Goal: Transaction & Acquisition: Book appointment/travel/reservation

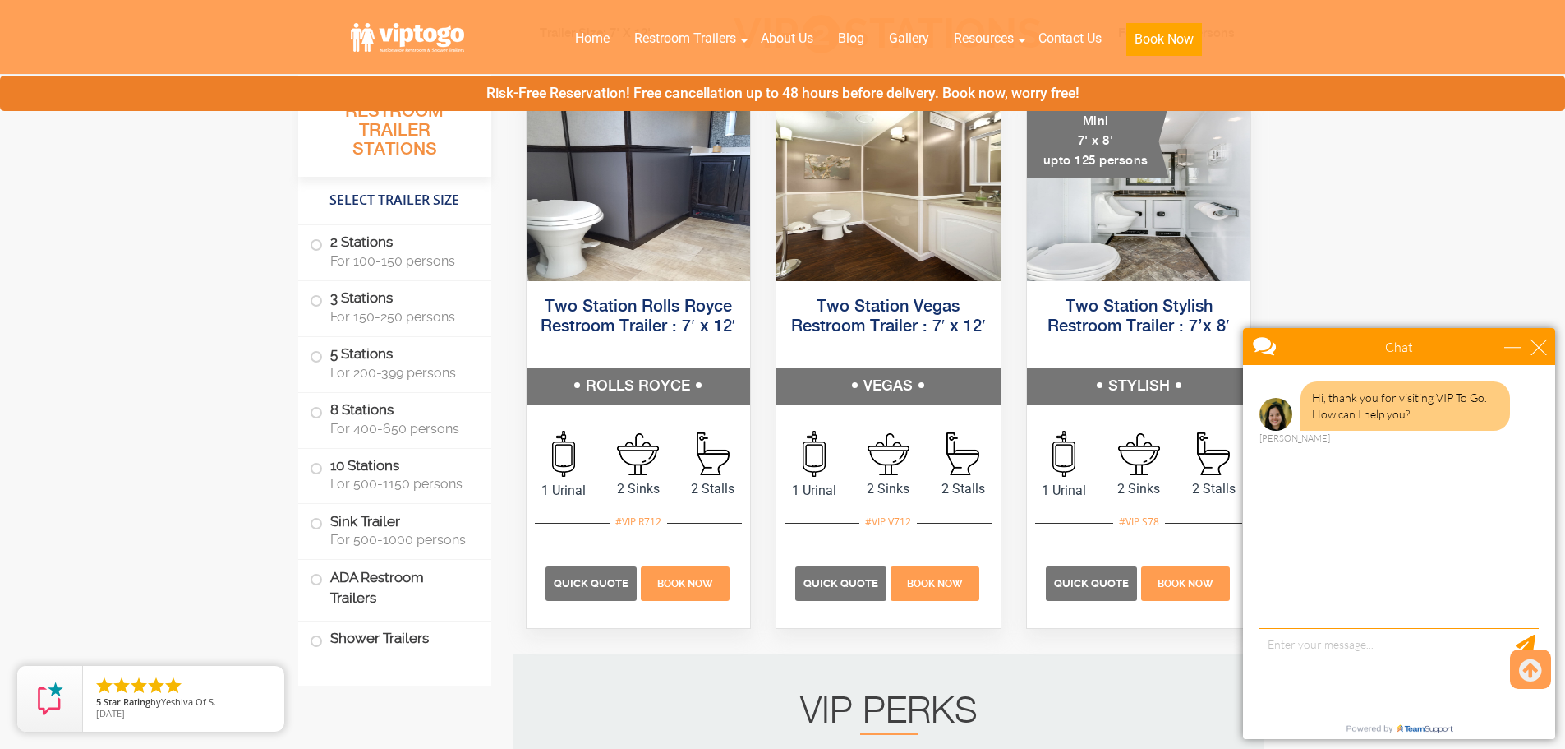
scroll to position [904, 0]
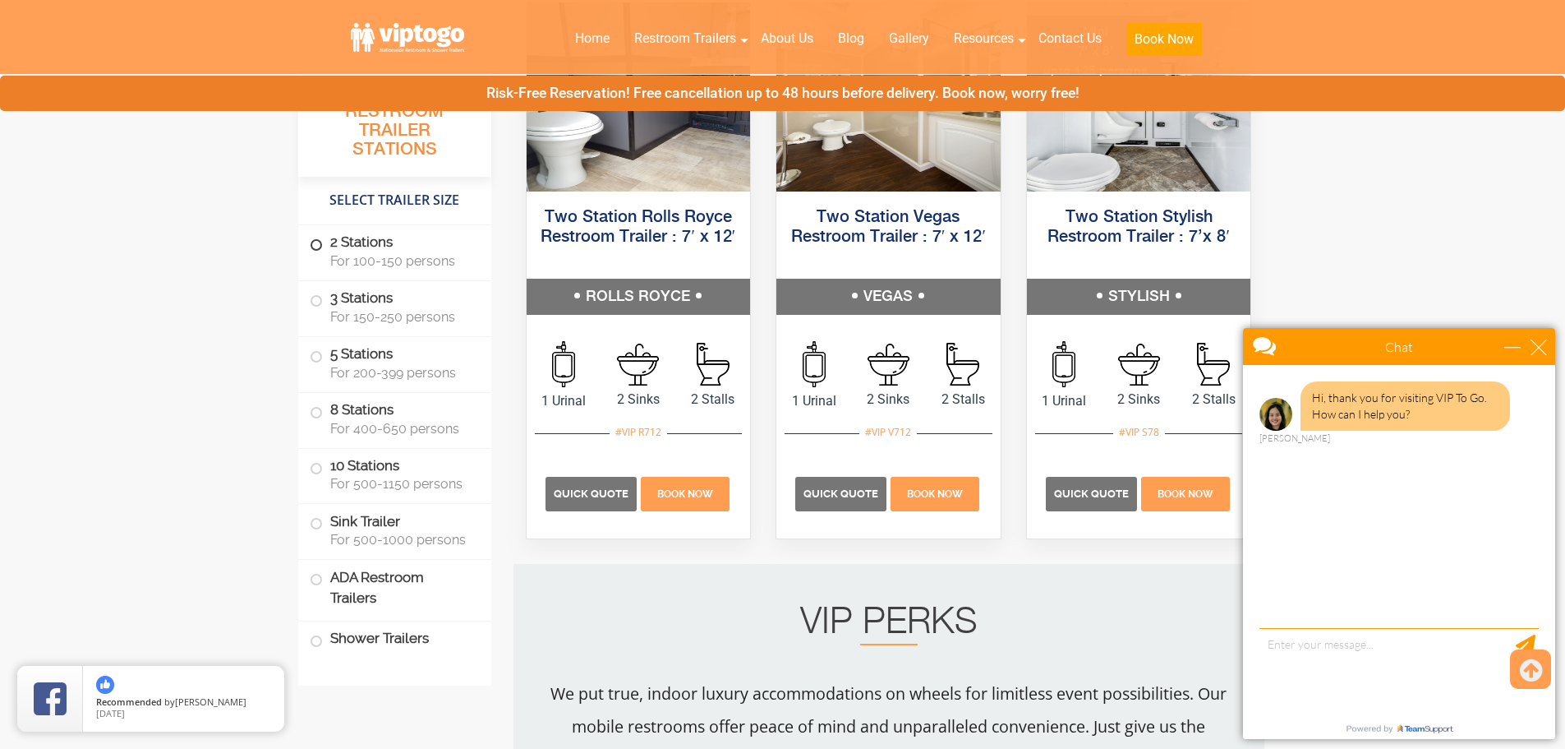
click at [317, 246] on span at bounding box center [316, 245] width 7 height 7
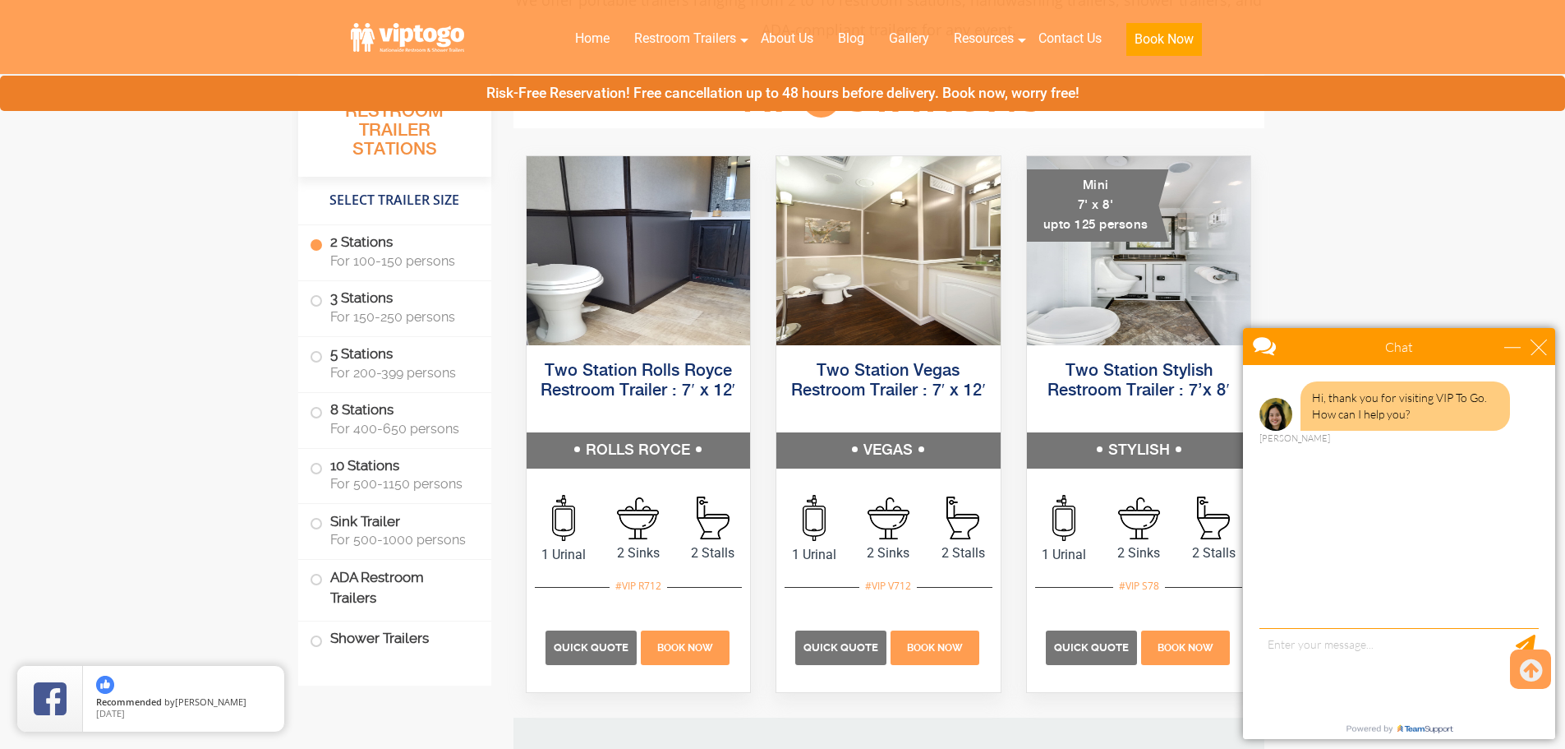
scroll to position [749, 0]
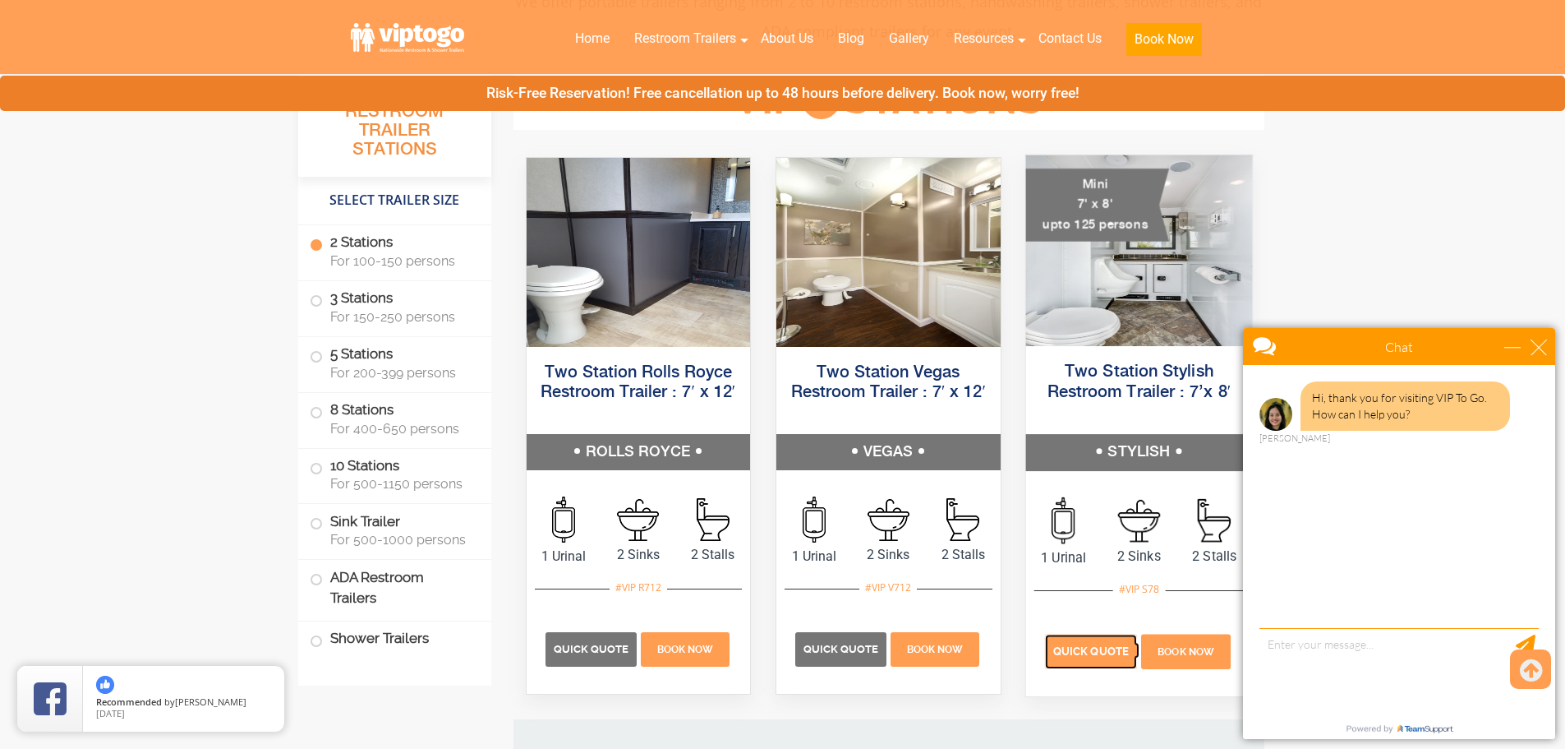
click at [1078, 653] on span "Quick Quote" at bounding box center [1091, 651] width 76 height 12
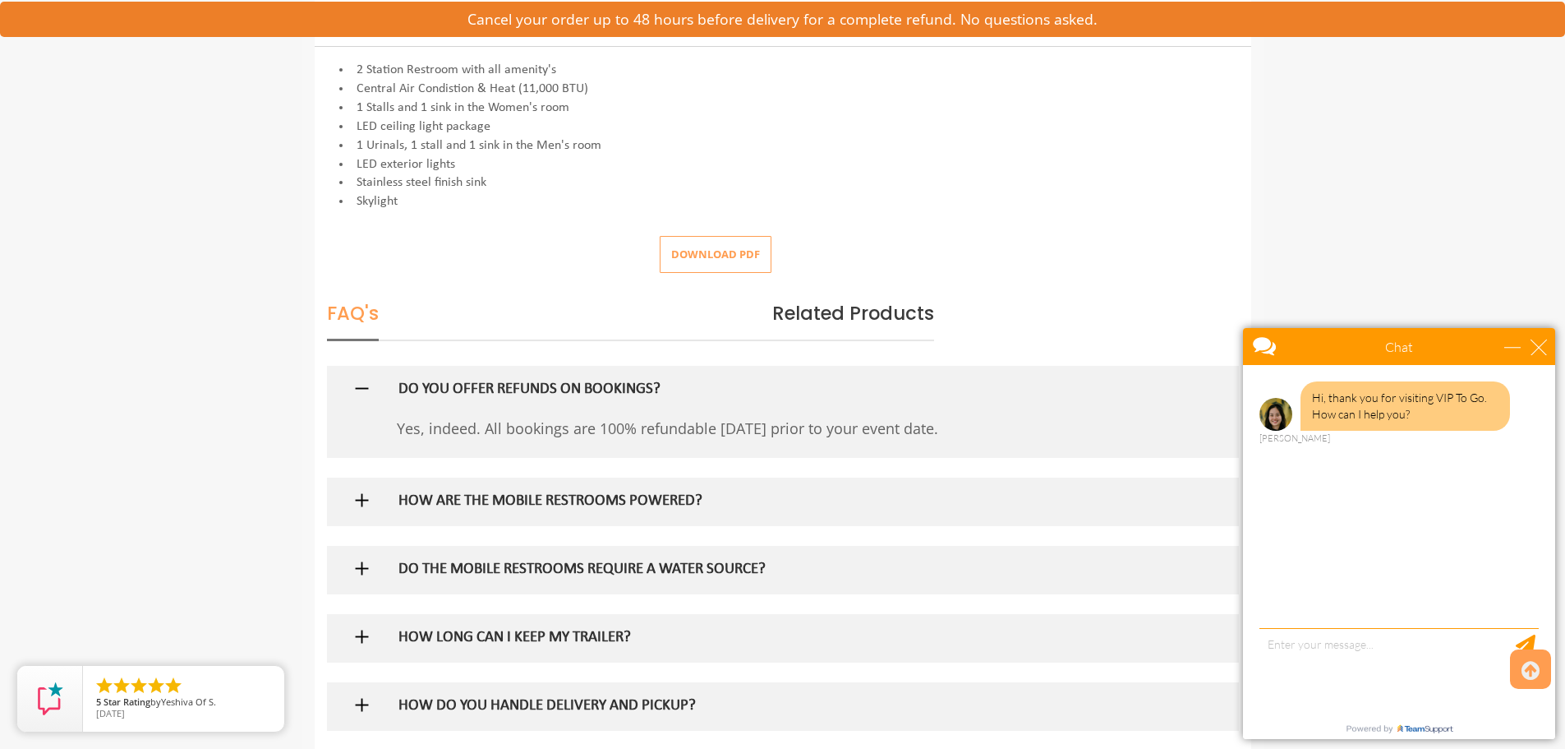
scroll to position [740, 0]
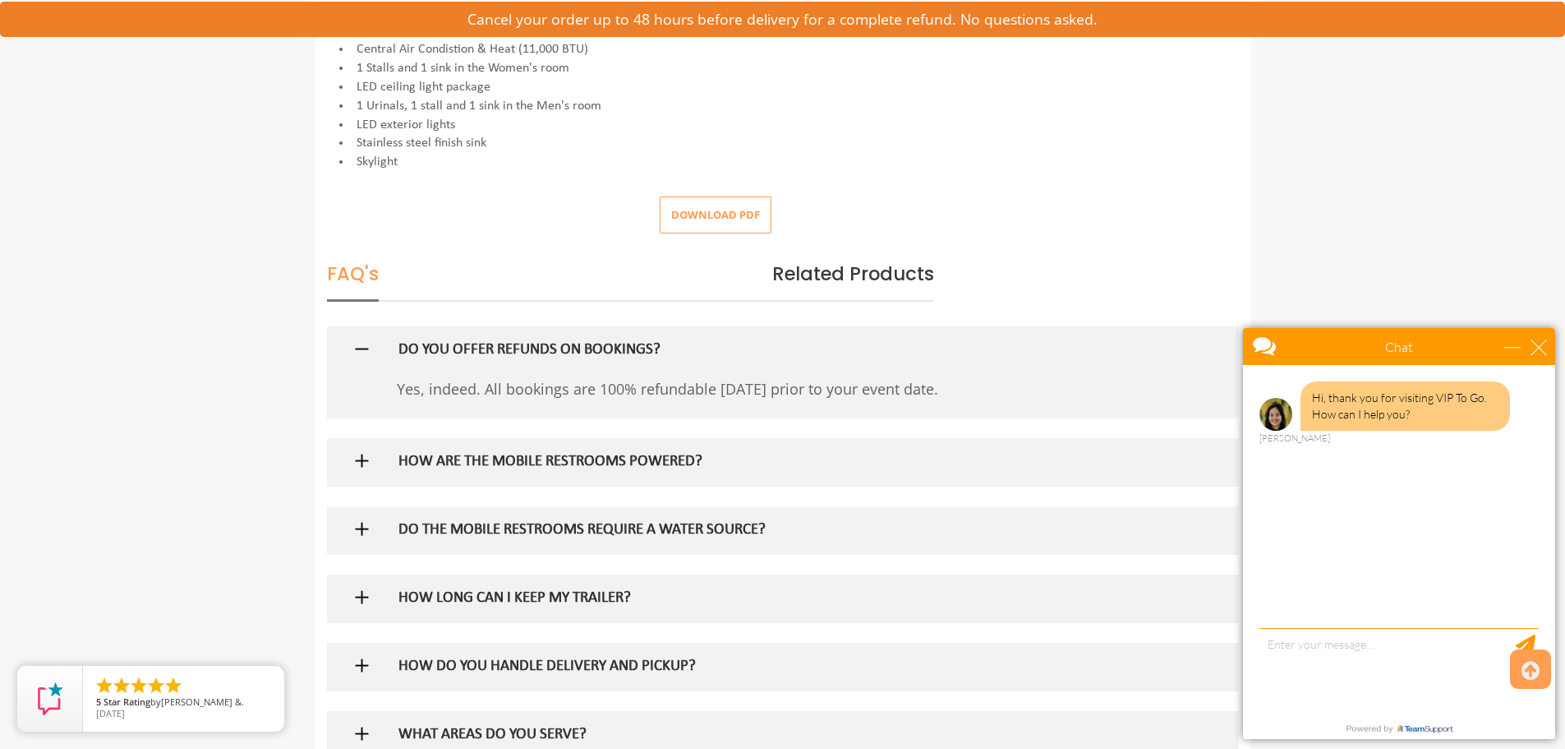
click at [363, 460] on img at bounding box center [362, 460] width 21 height 21
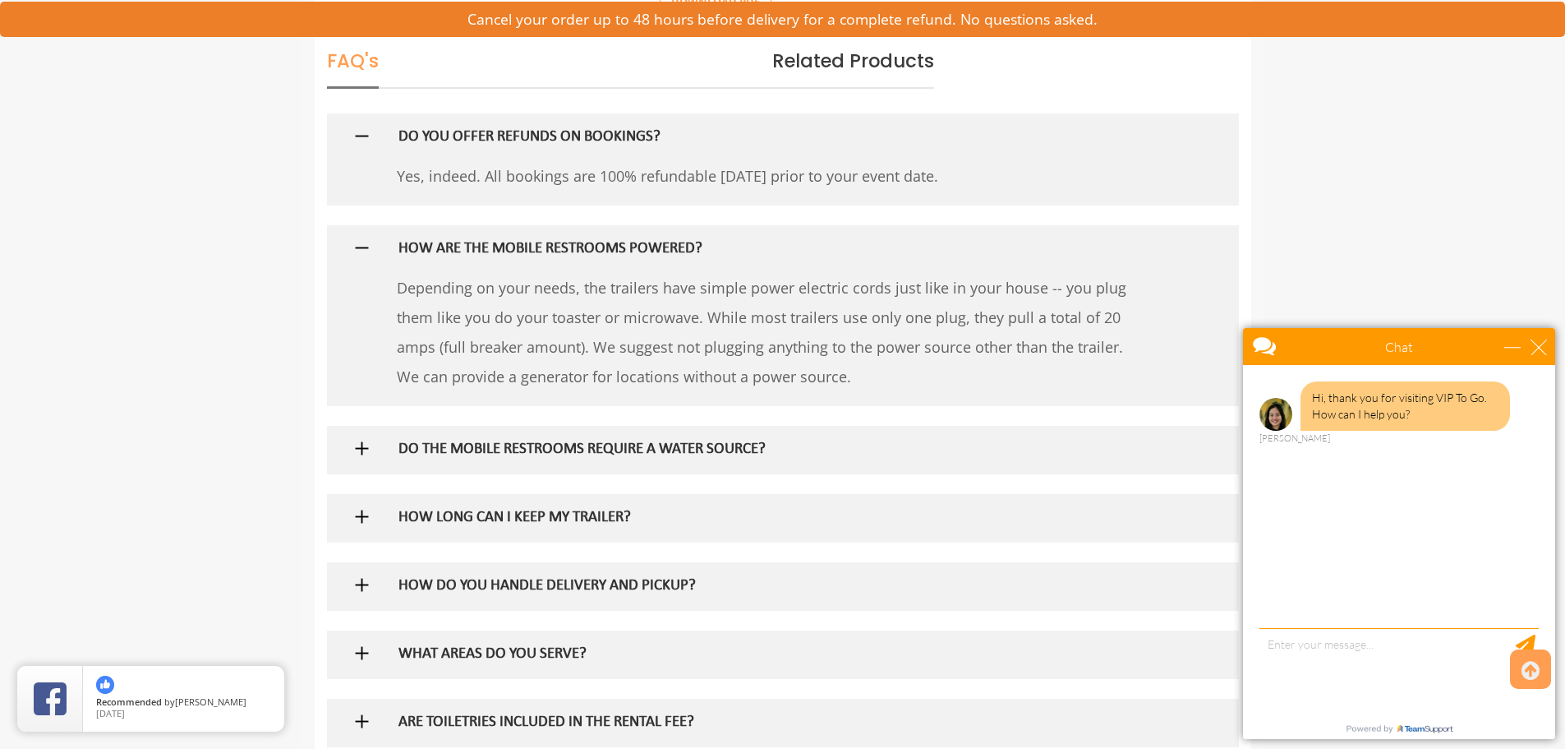
scroll to position [986, 0]
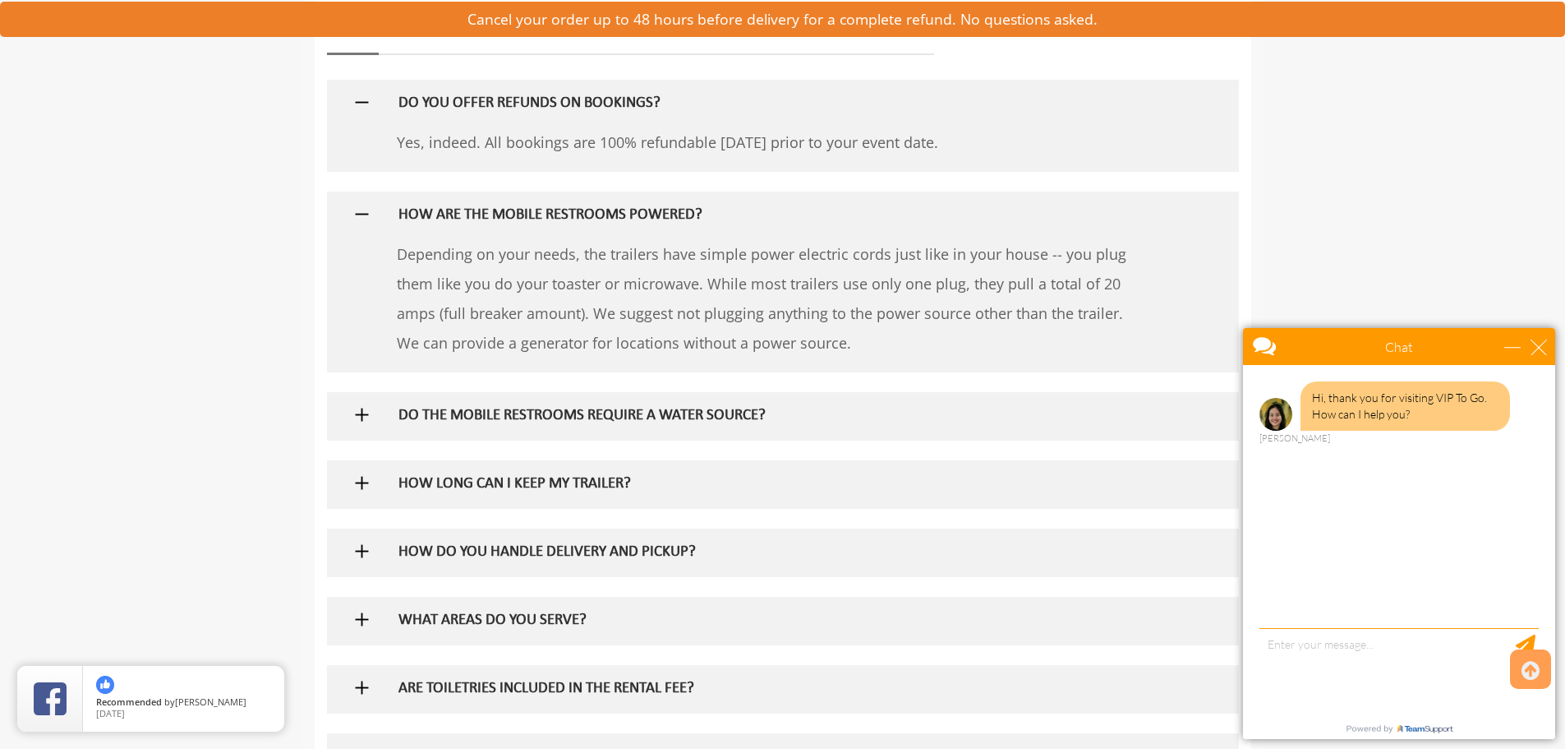
click at [348, 413] on div at bounding box center [782, 416] width 887 height 48
click at [368, 408] on img at bounding box center [362, 414] width 21 height 21
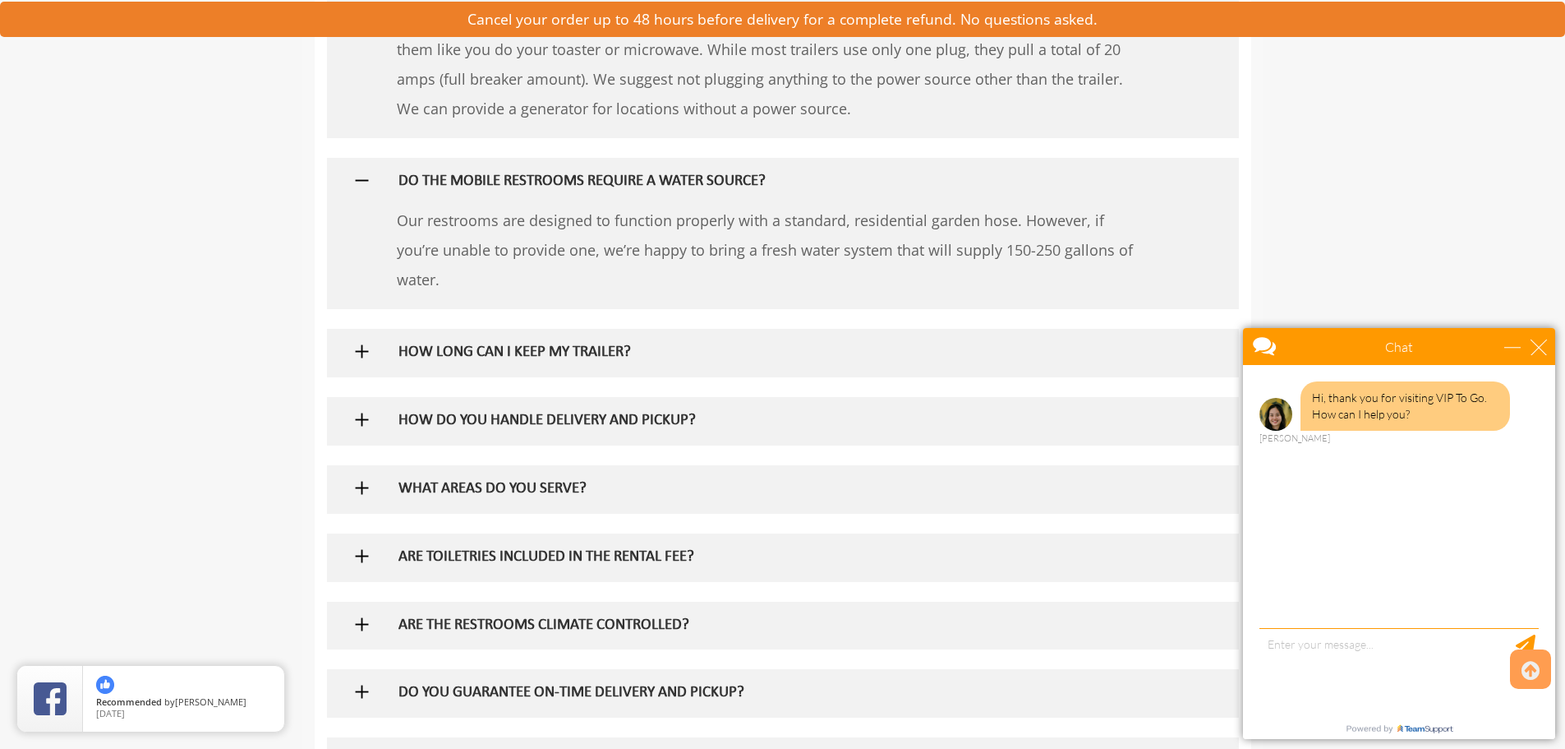
scroll to position [1315, 0]
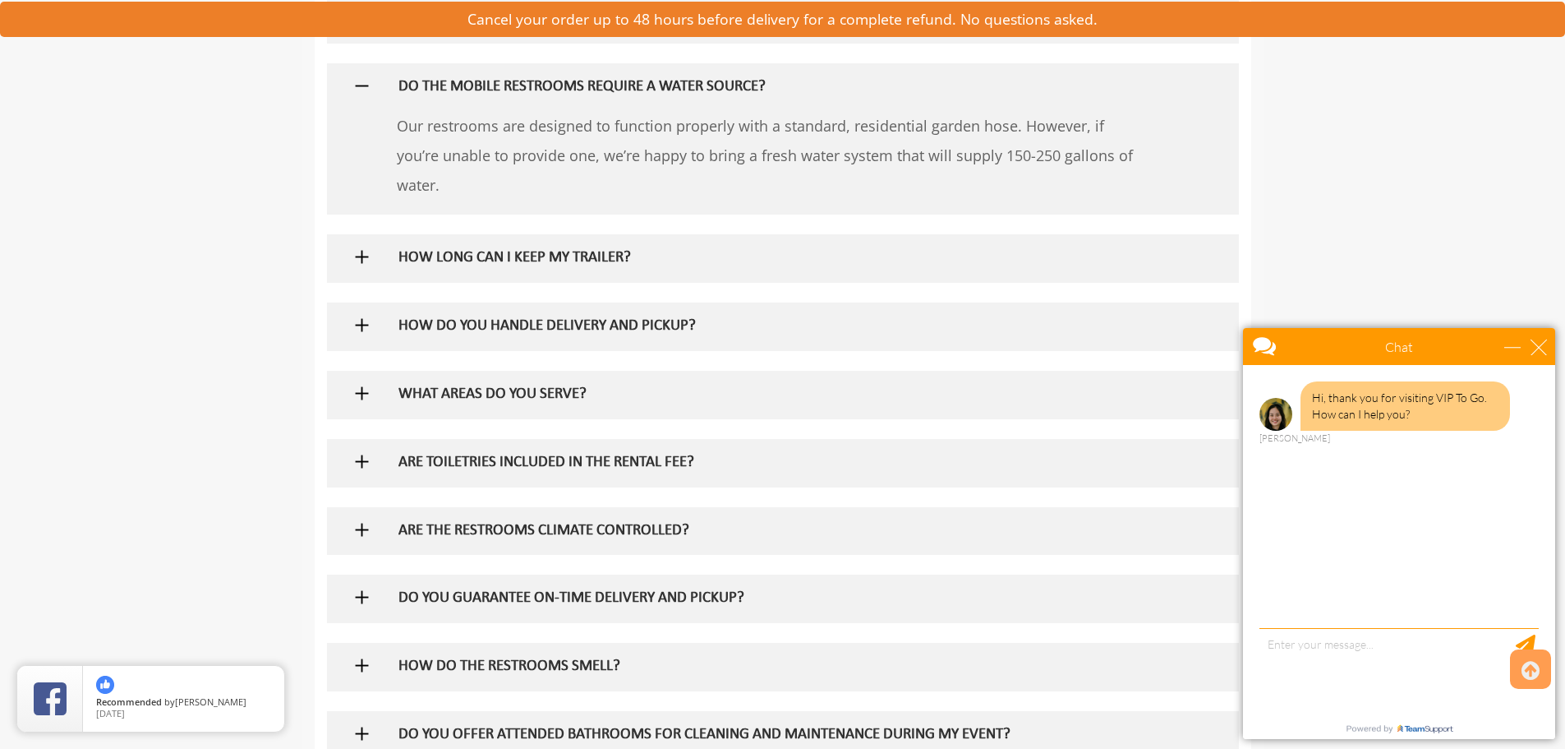
click at [357, 317] on img at bounding box center [362, 325] width 21 height 21
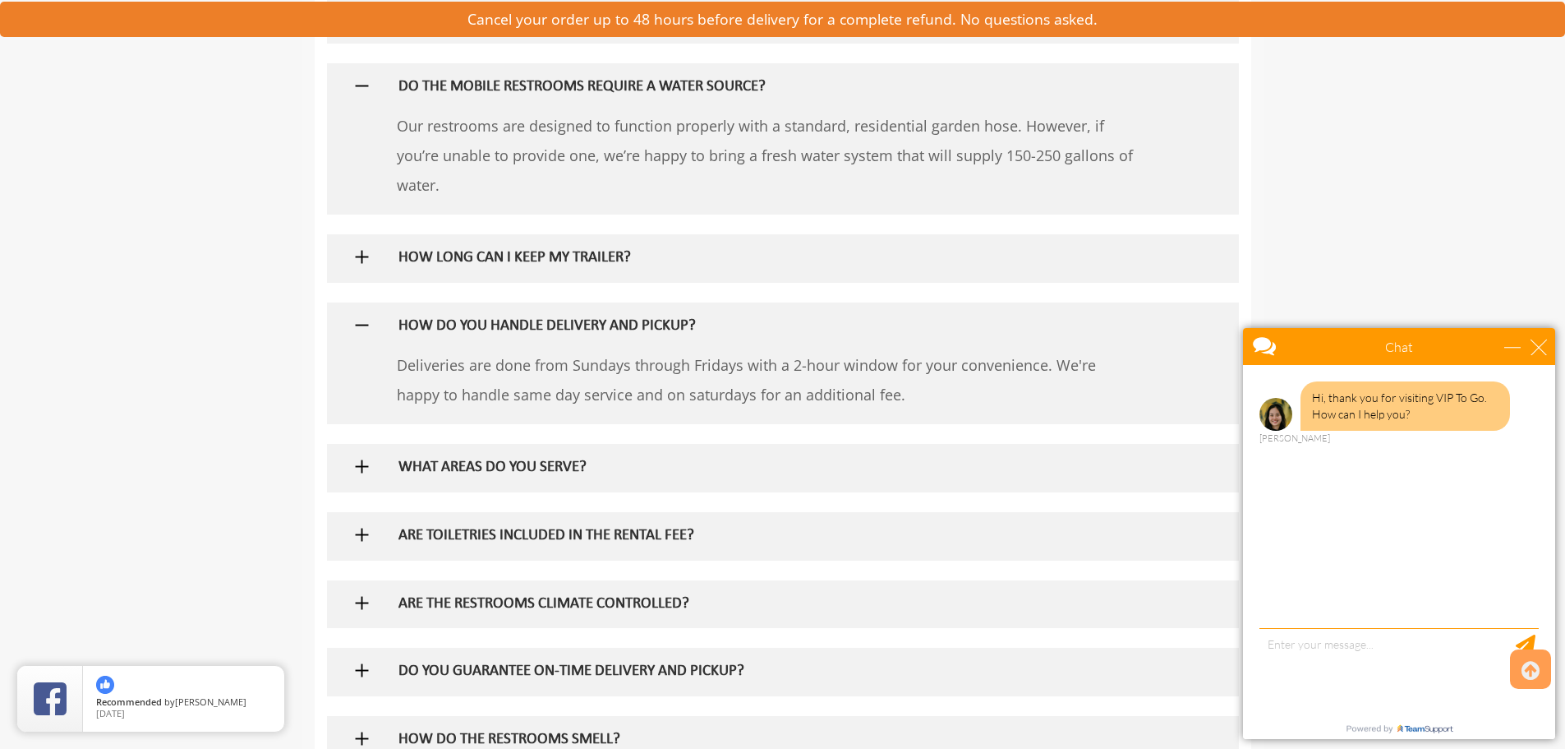
click at [363, 459] on img at bounding box center [362, 466] width 21 height 21
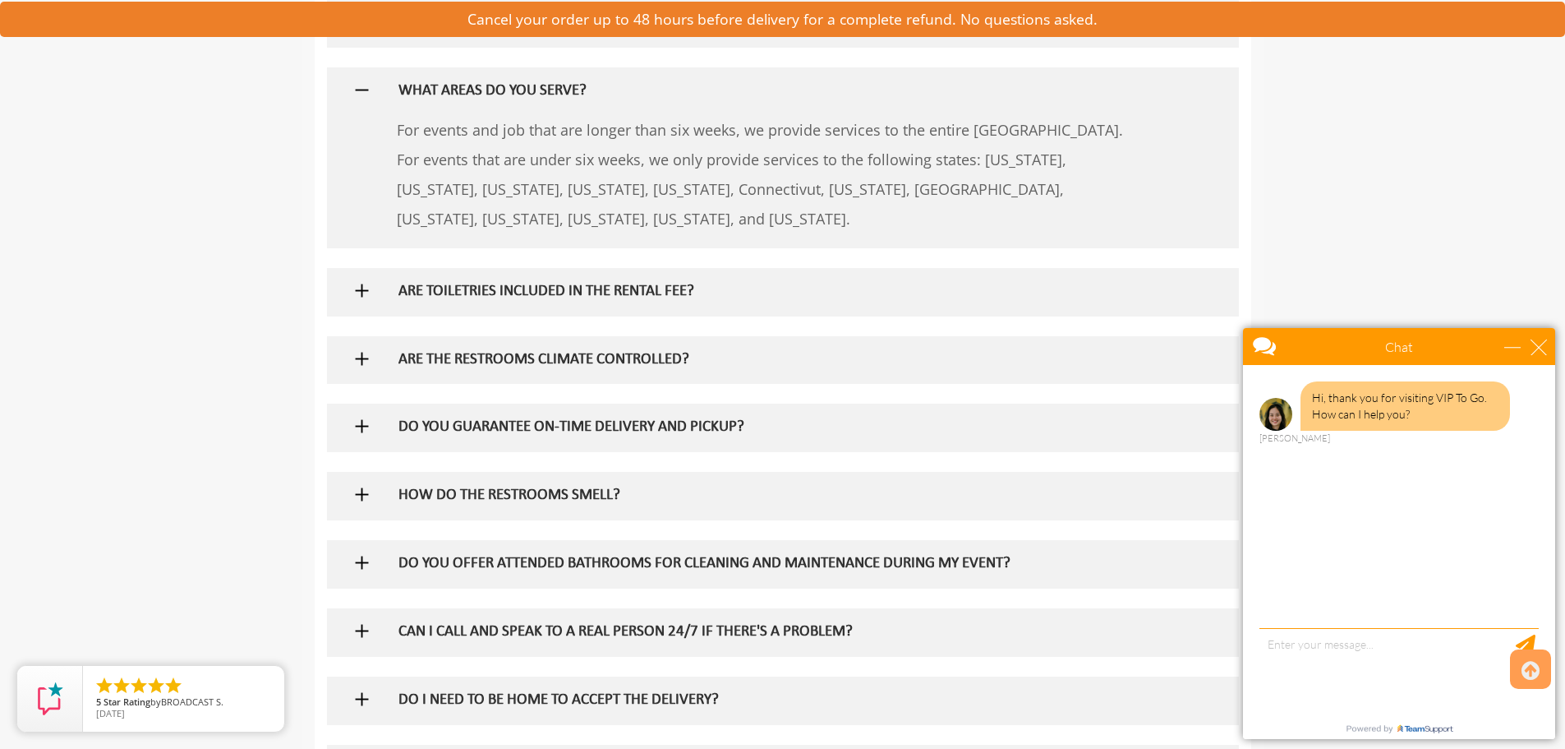
scroll to position [1808, 0]
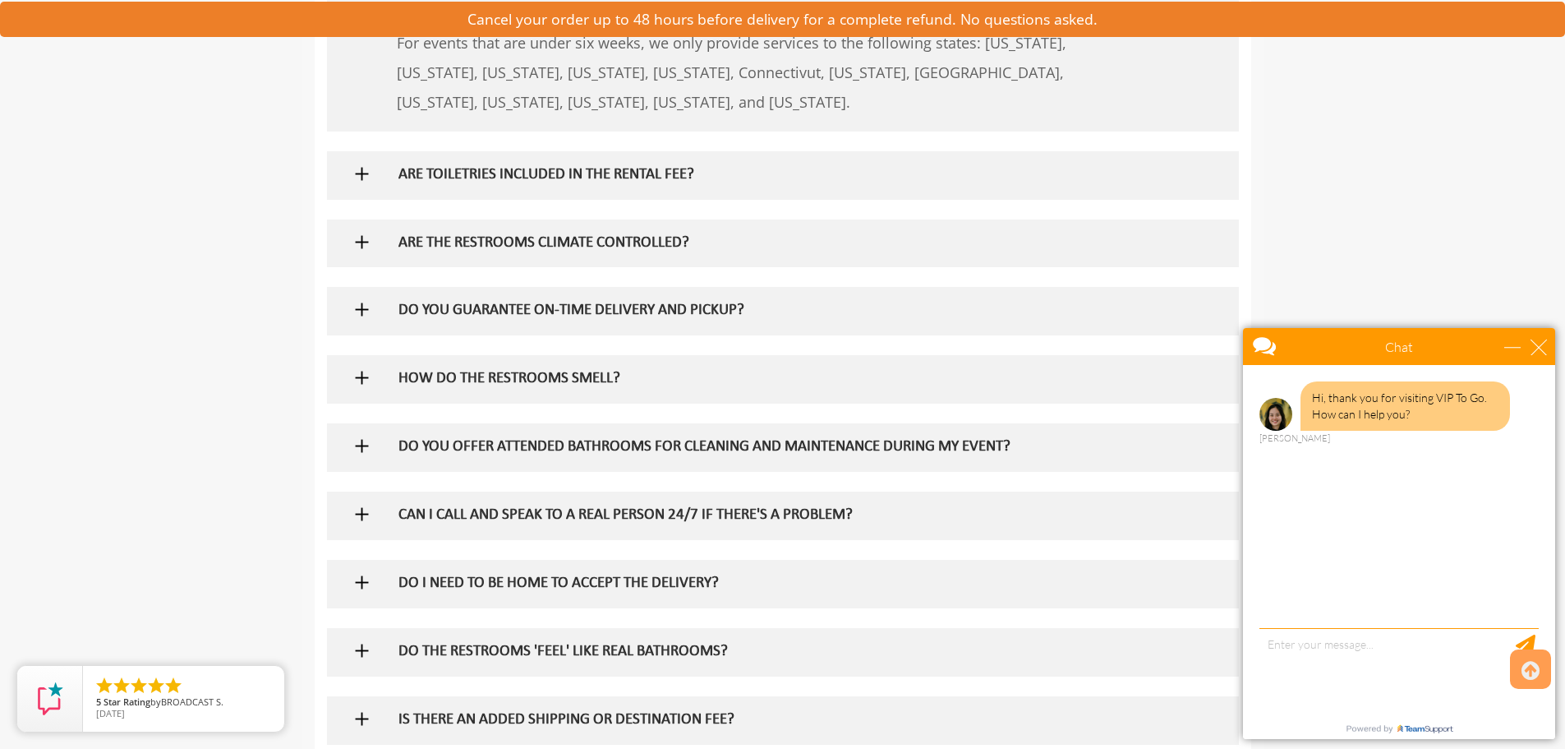
click at [362, 168] on img at bounding box center [362, 174] width 21 height 21
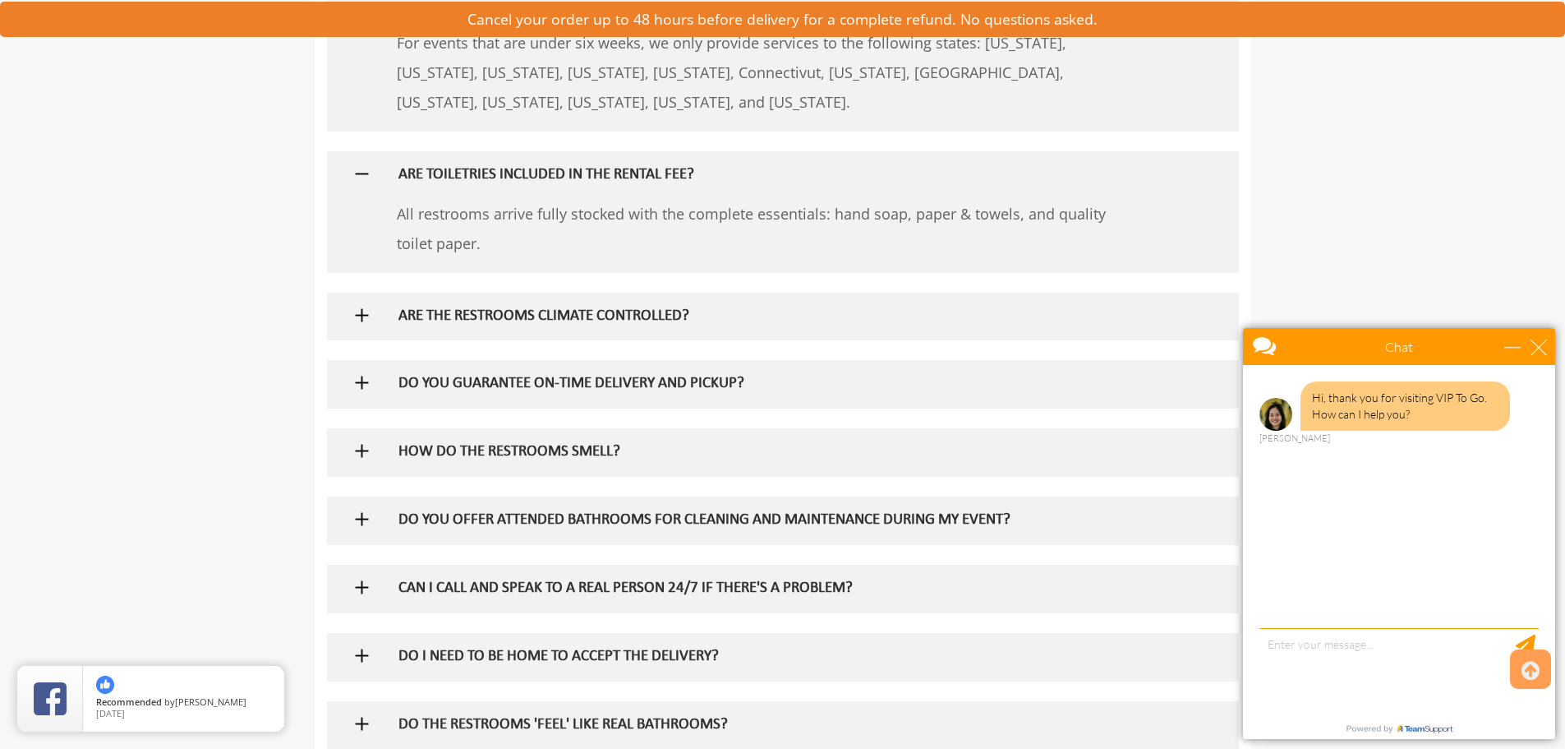
click at [360, 311] on img at bounding box center [362, 315] width 21 height 21
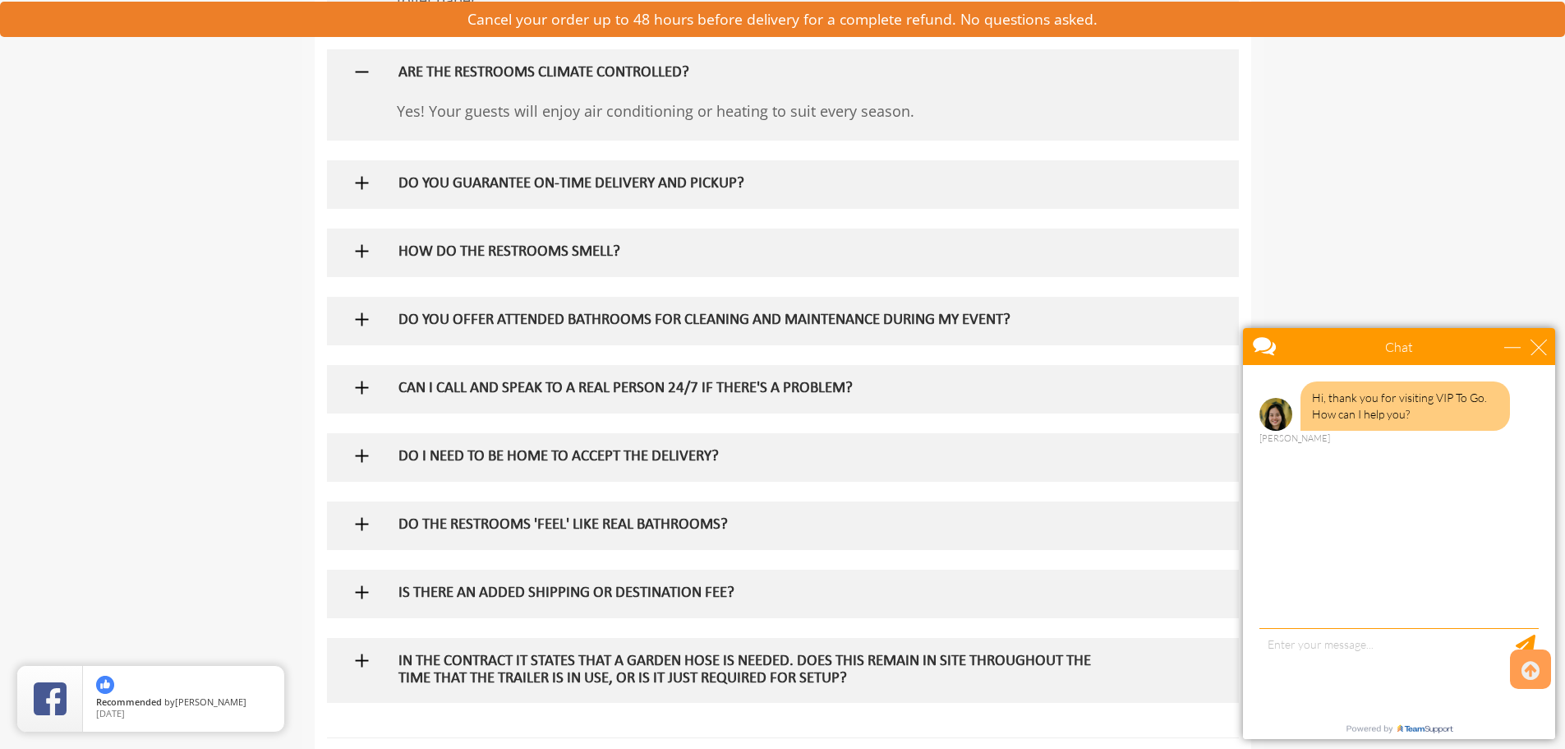
scroll to position [2054, 0]
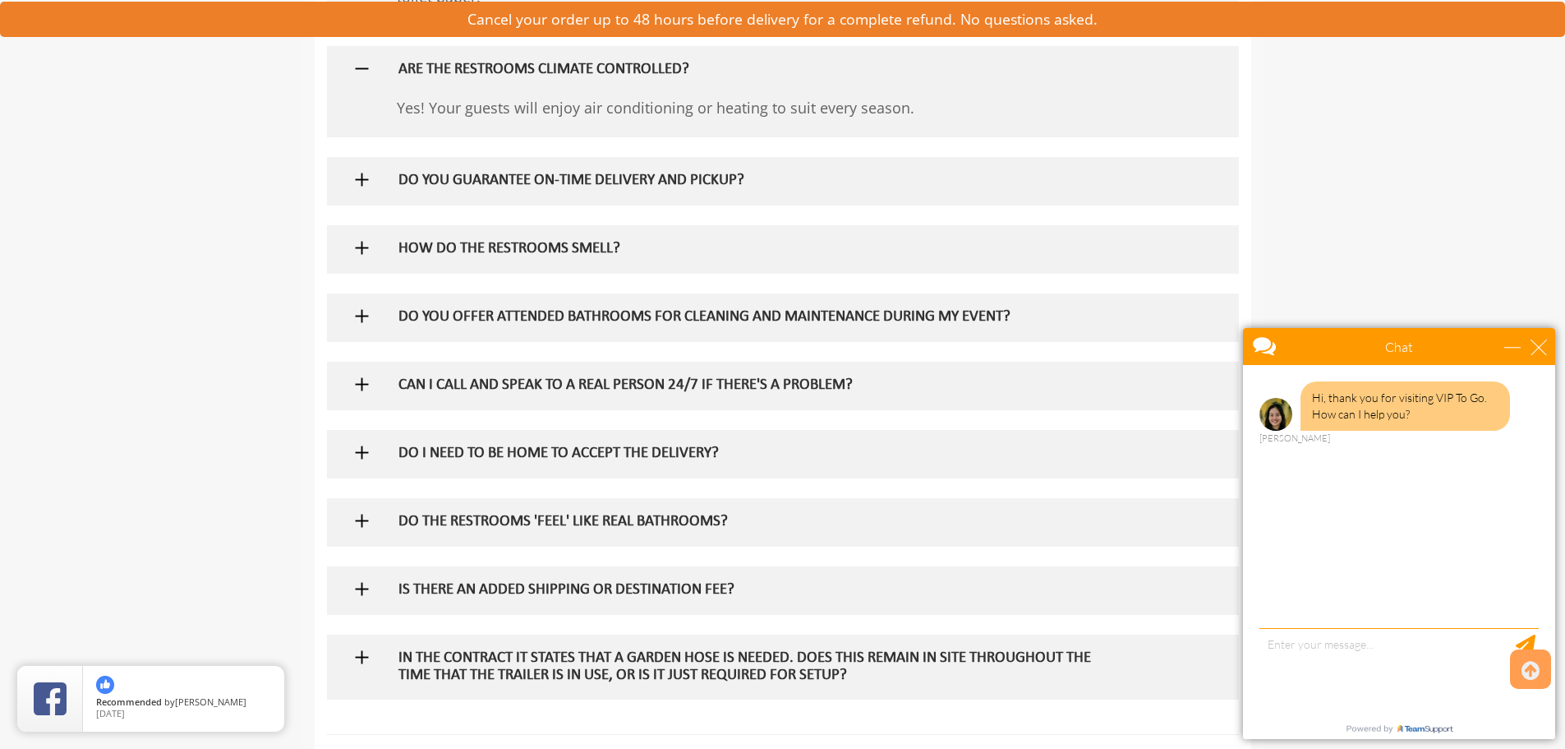
click at [367, 592] on img at bounding box center [362, 588] width 21 height 21
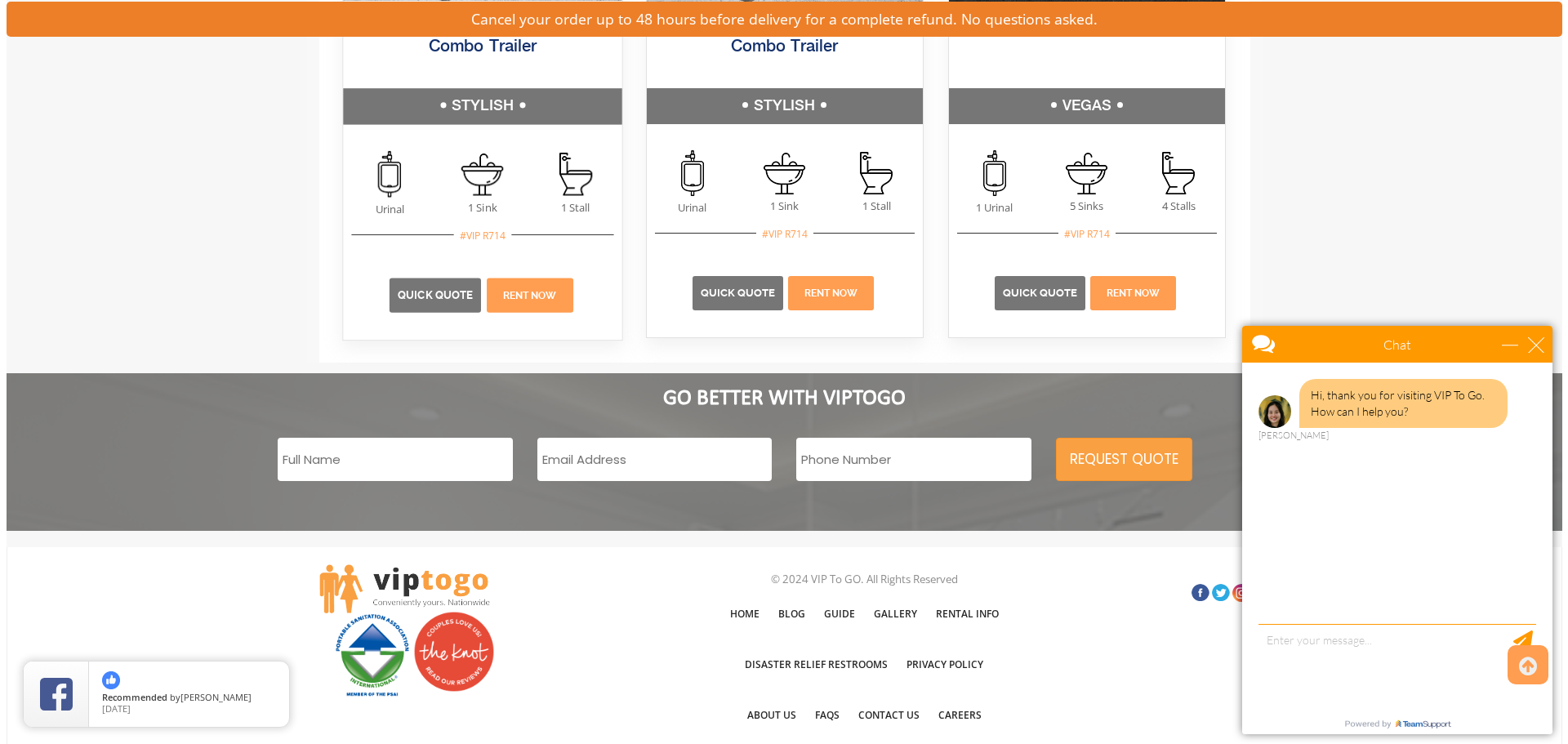
scroll to position [3188, 0]
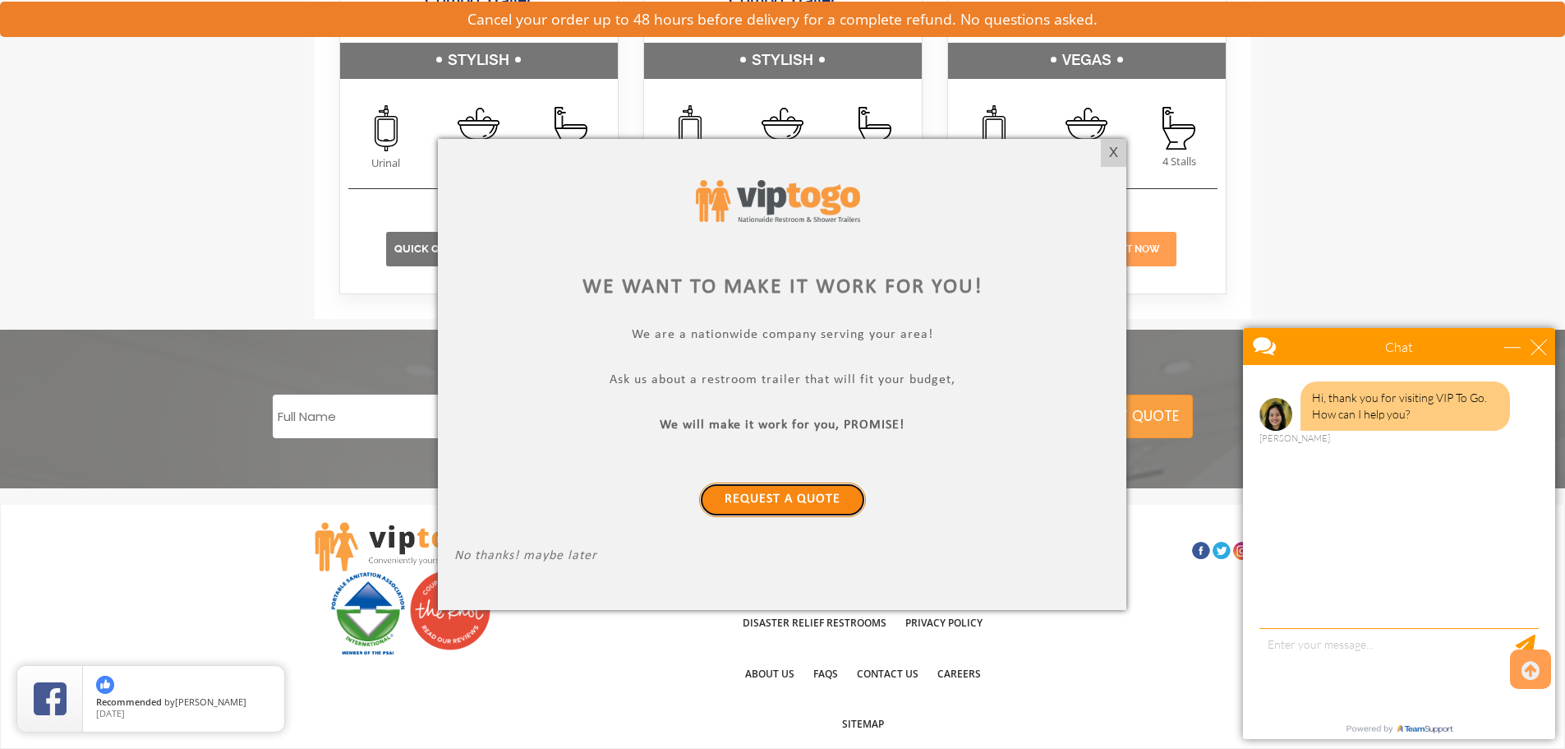
click at [781, 498] on link "Request a Quote" at bounding box center [782, 499] width 167 height 35
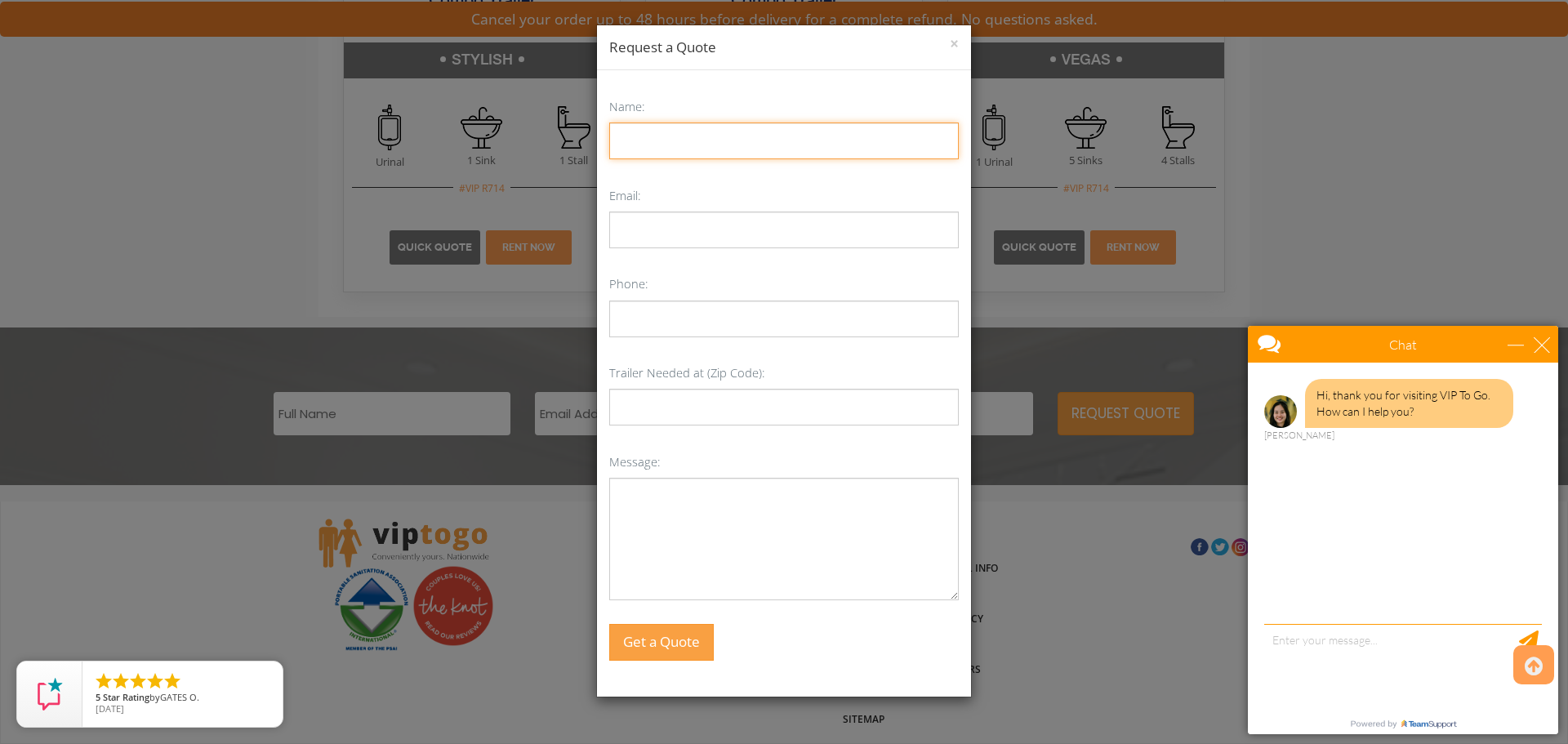
click at [676, 142] on input "Name:" at bounding box center [784, 140] width 350 height 37
type input "George Corso"
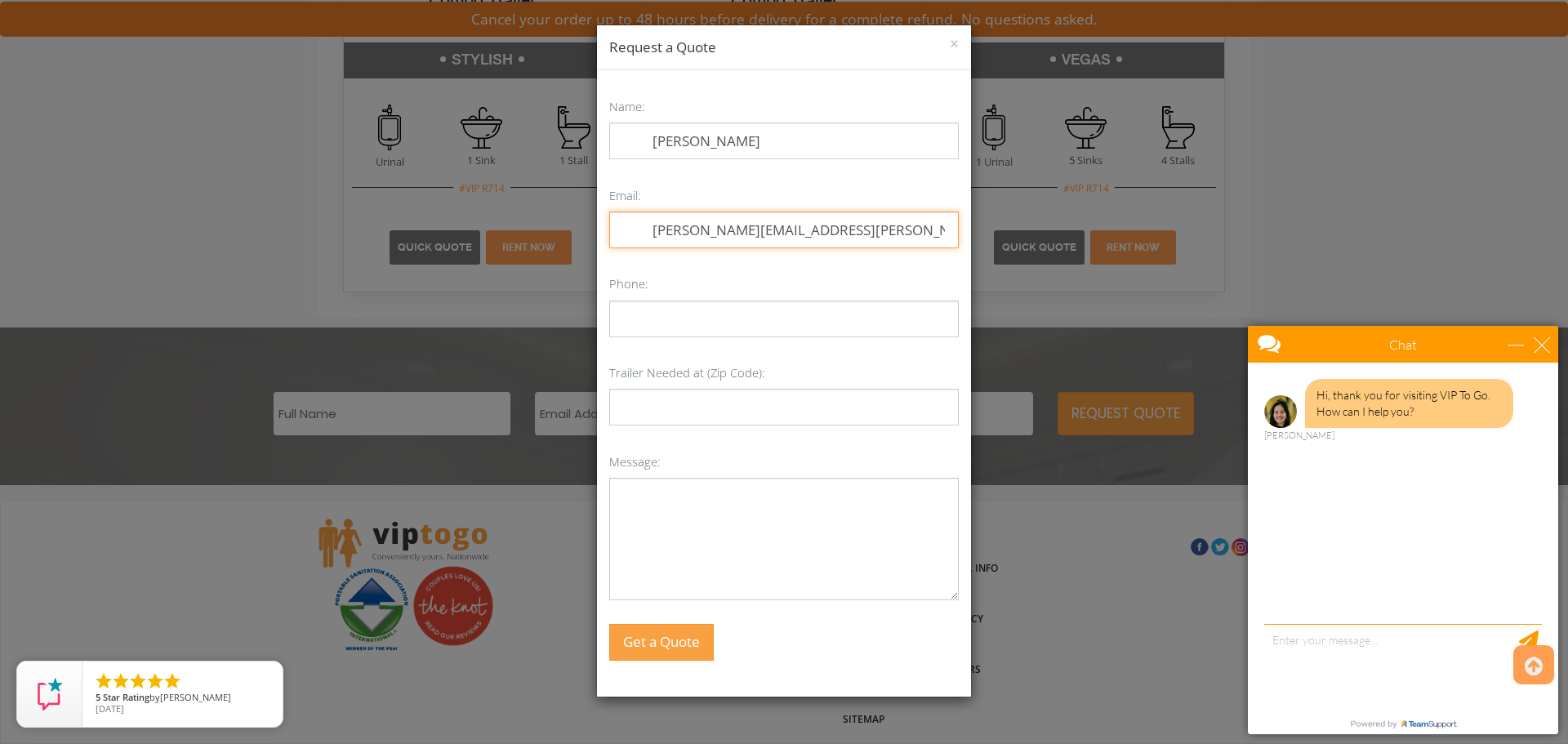
type input "george.corso@cmg.com"
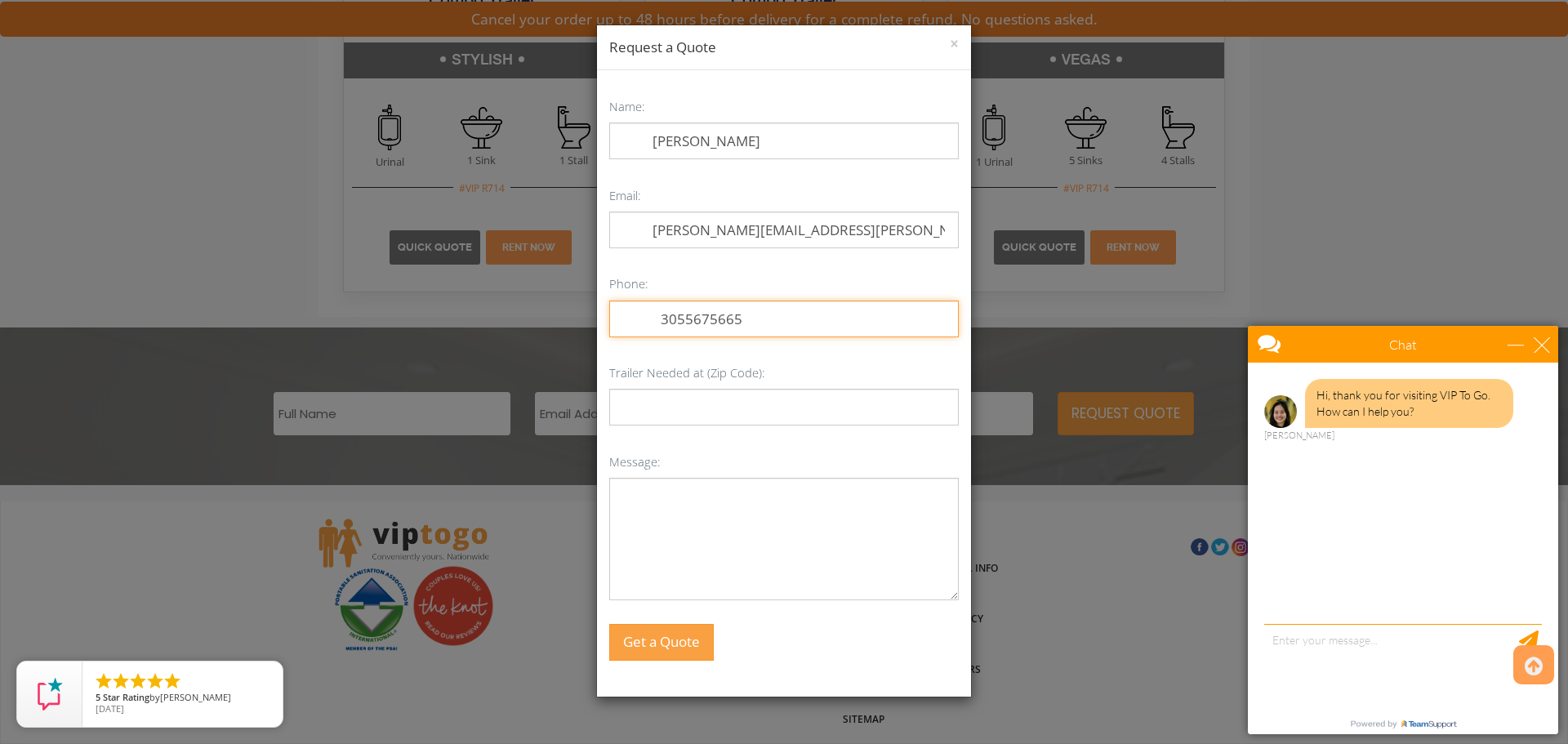
type input "3055675665"
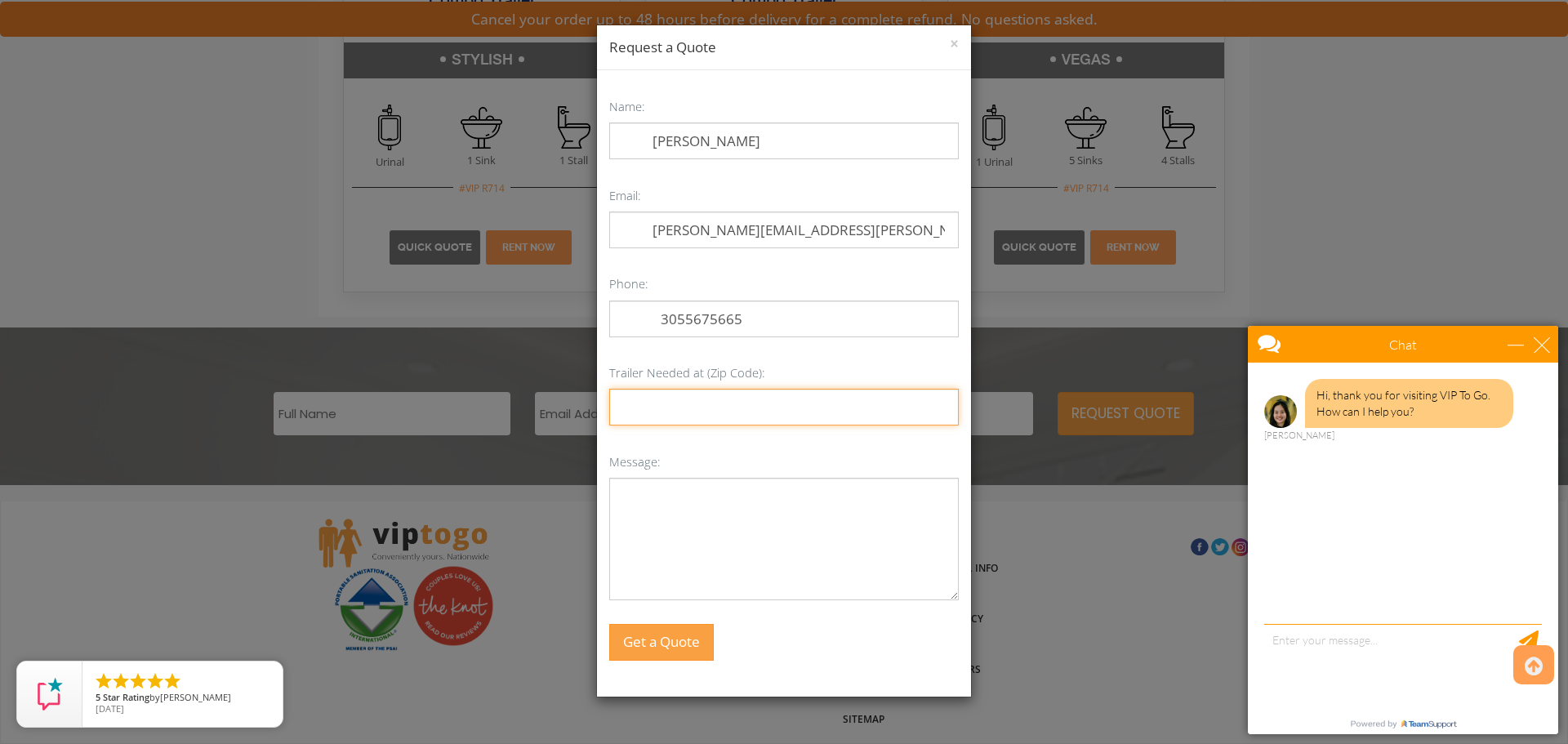
click at [706, 407] on input "Trailer Needed at (Zip Code):" at bounding box center [784, 406] width 350 height 37
type input "33020"
click at [649, 507] on textarea "Message:" at bounding box center [784, 538] width 350 height 122
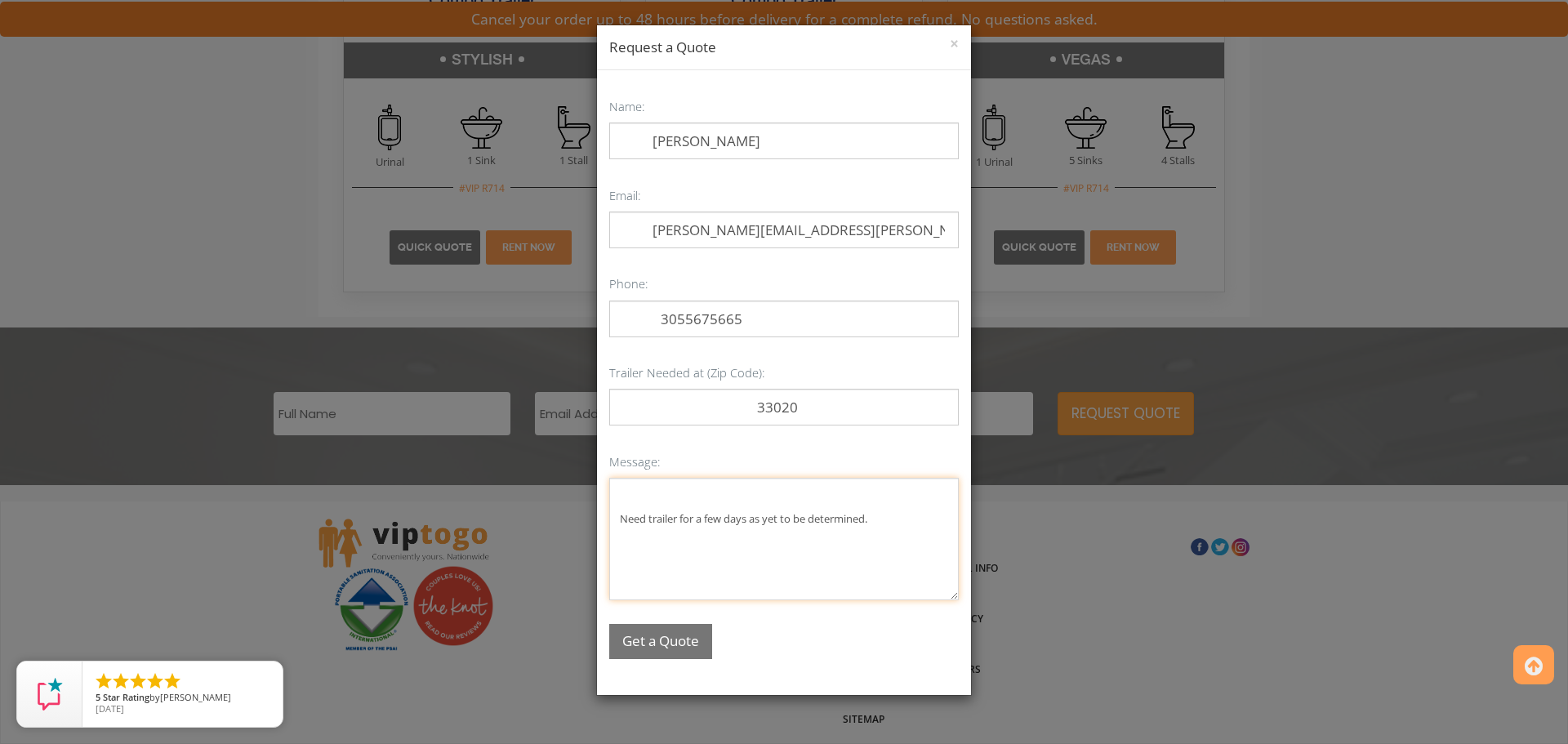
type textarea "Need trailer for a few days as yet to be determined."
click at [647, 653] on button "Get a Quote" at bounding box center [661, 641] width 103 height 35
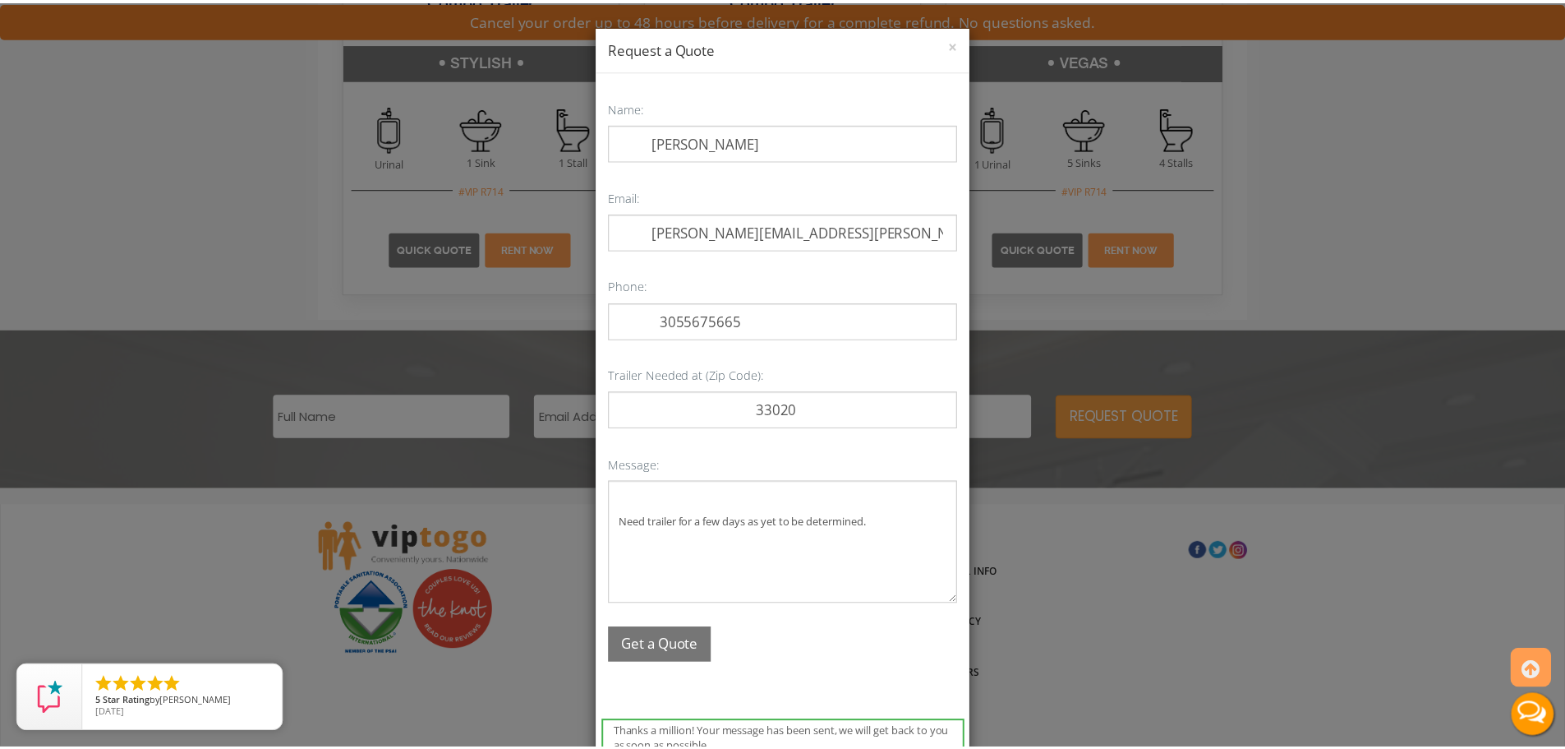
scroll to position [10, 0]
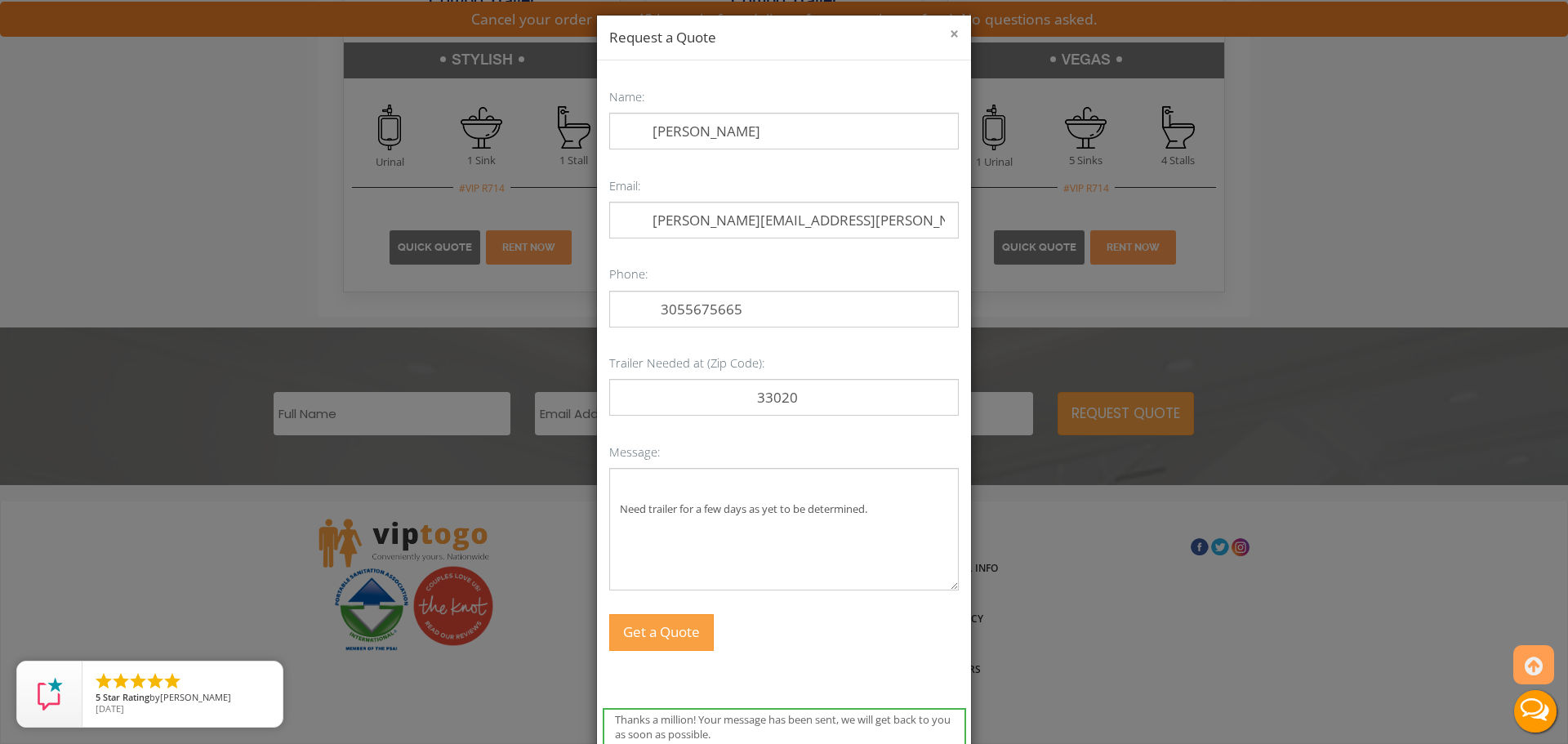
click at [950, 35] on button "×" at bounding box center [954, 34] width 9 height 16
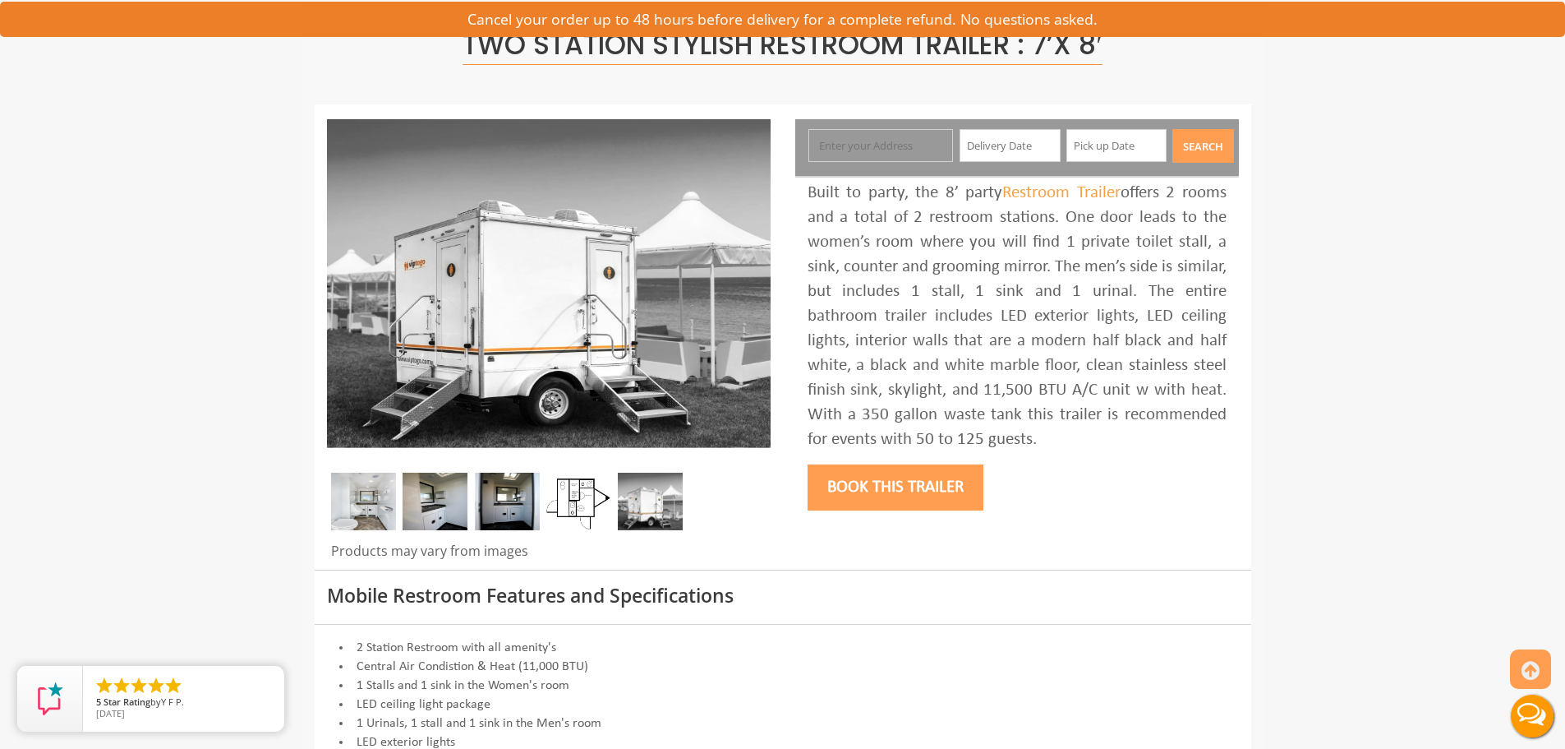
scroll to position [0, 0]
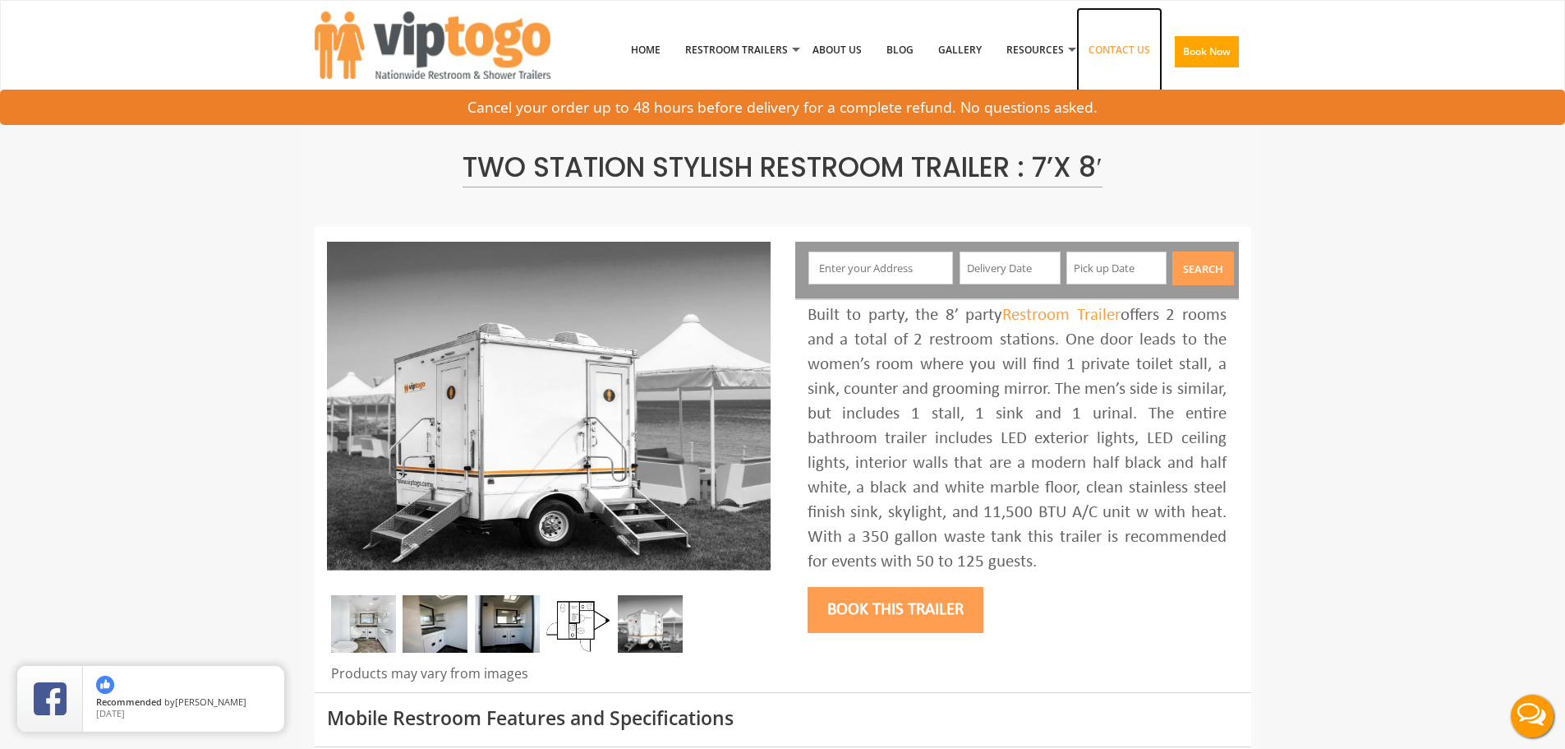
click at [1113, 48] on link "Contact Us" at bounding box center [1119, 49] width 86 height 85
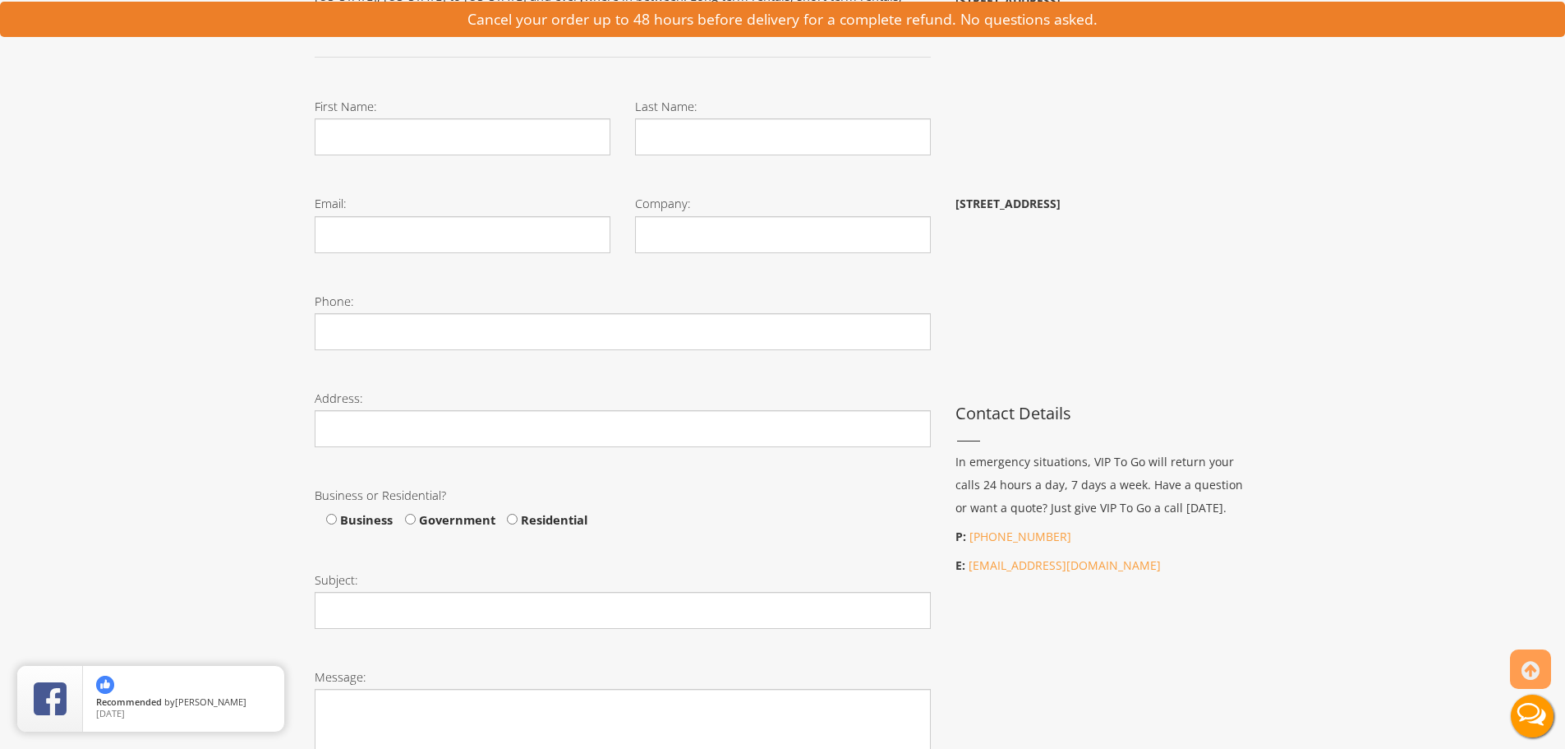
scroll to position [411, 0]
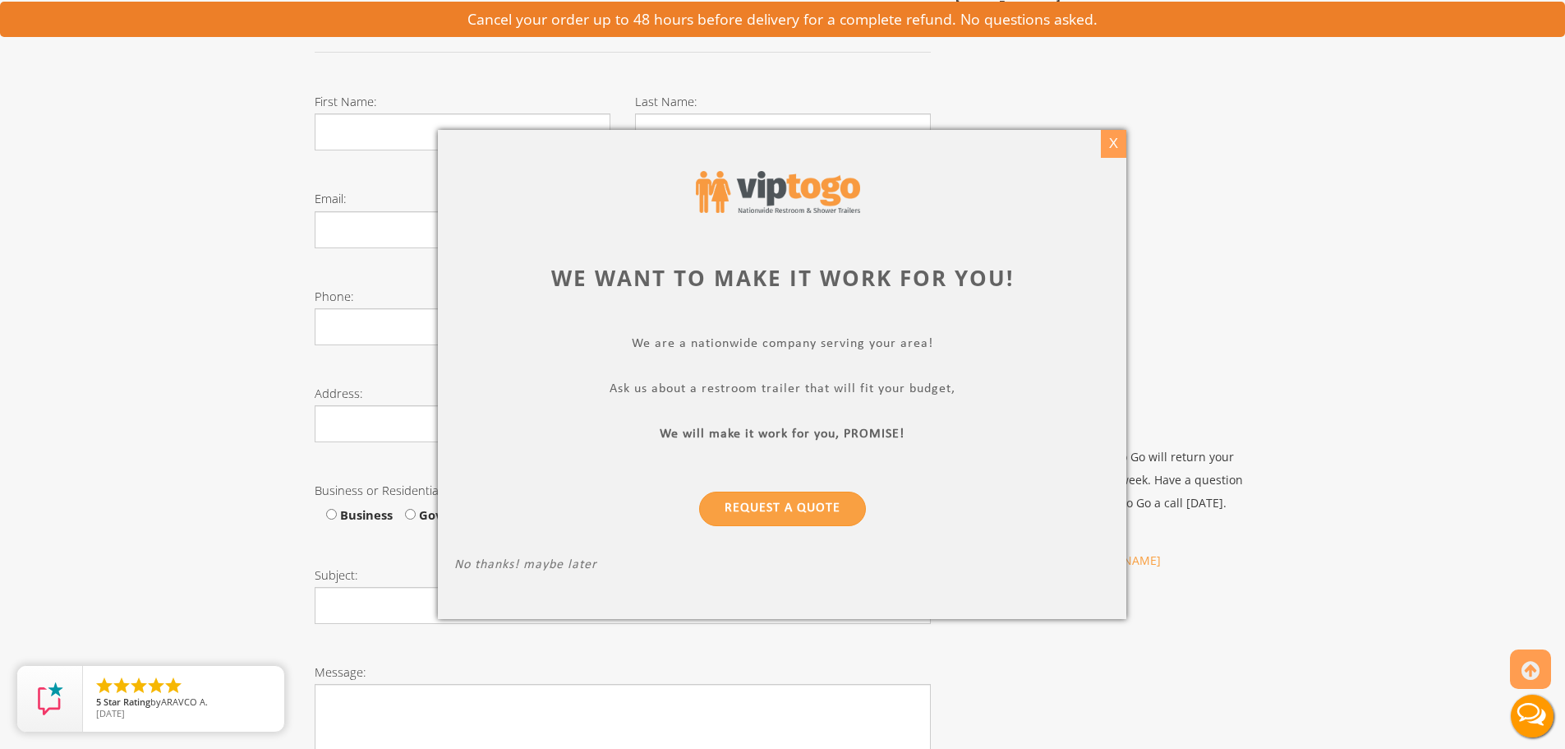
click at [1116, 141] on div "X" at bounding box center [1113, 144] width 25 height 28
